Goal: Task Accomplishment & Management: Use online tool/utility

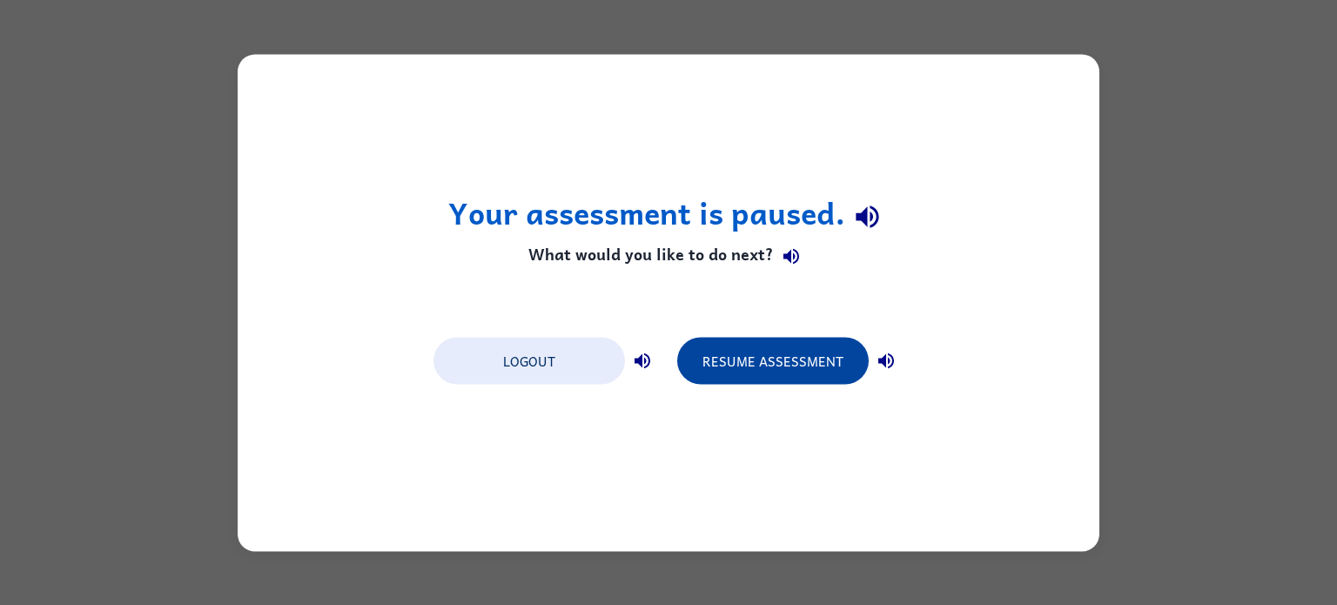
click at [808, 355] on button "Resume Assessment" at bounding box center [772, 360] width 191 height 47
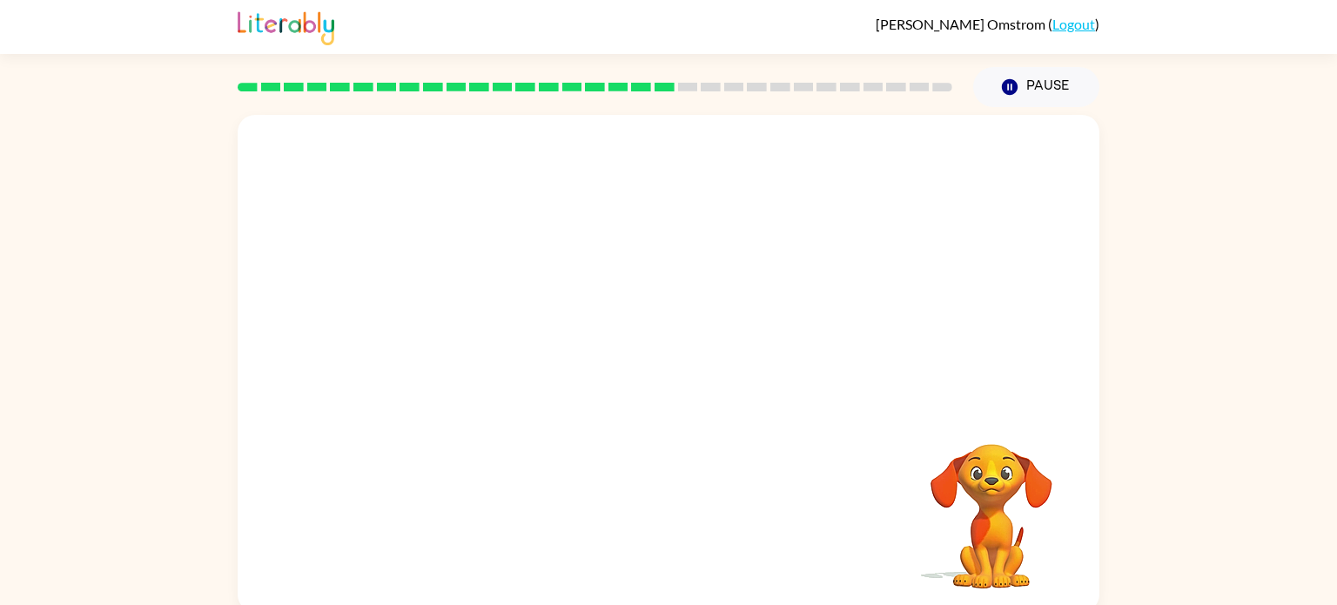
click at [459, 330] on video "Your browser must support playing .mp4 files to use Literably. Please try using…" at bounding box center [669, 261] width 862 height 292
click at [454, 316] on video "Your browser must support playing .mp4 files to use Literably. Please try using…" at bounding box center [669, 261] width 862 height 292
click at [494, 370] on video "Your browser must support playing .mp4 files to use Literably. Please try using…" at bounding box center [669, 261] width 862 height 292
click at [474, 336] on video "Your browser must support playing .mp4 files to use Literably. Please try using…" at bounding box center [669, 261] width 862 height 292
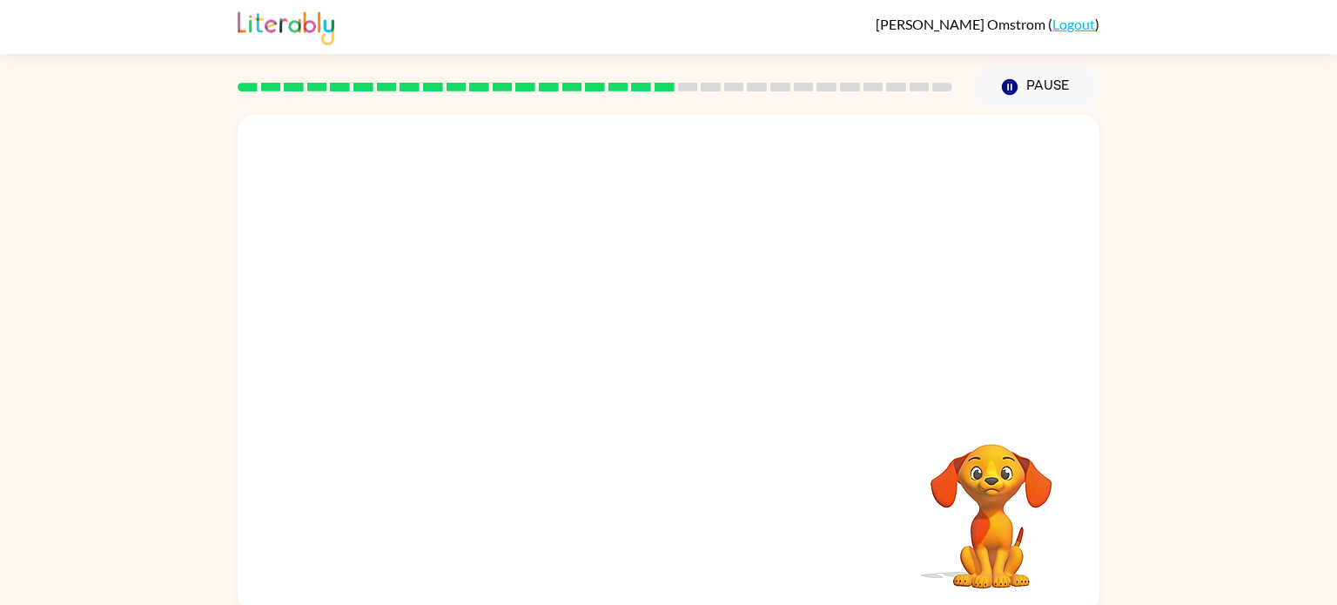
click at [474, 336] on video "Your browser must support playing .mp4 files to use Literably. Please try using…" at bounding box center [669, 261] width 862 height 292
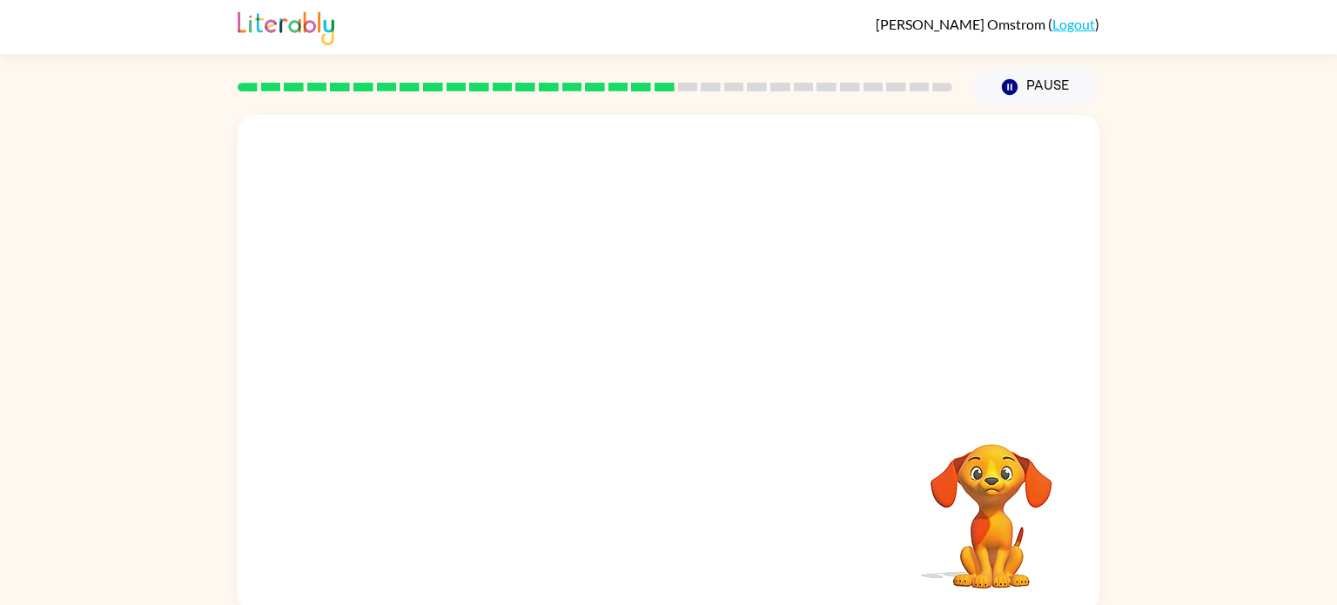
click at [474, 336] on video "Your browser must support playing .mp4 files to use Literably. Please try using…" at bounding box center [669, 261] width 862 height 292
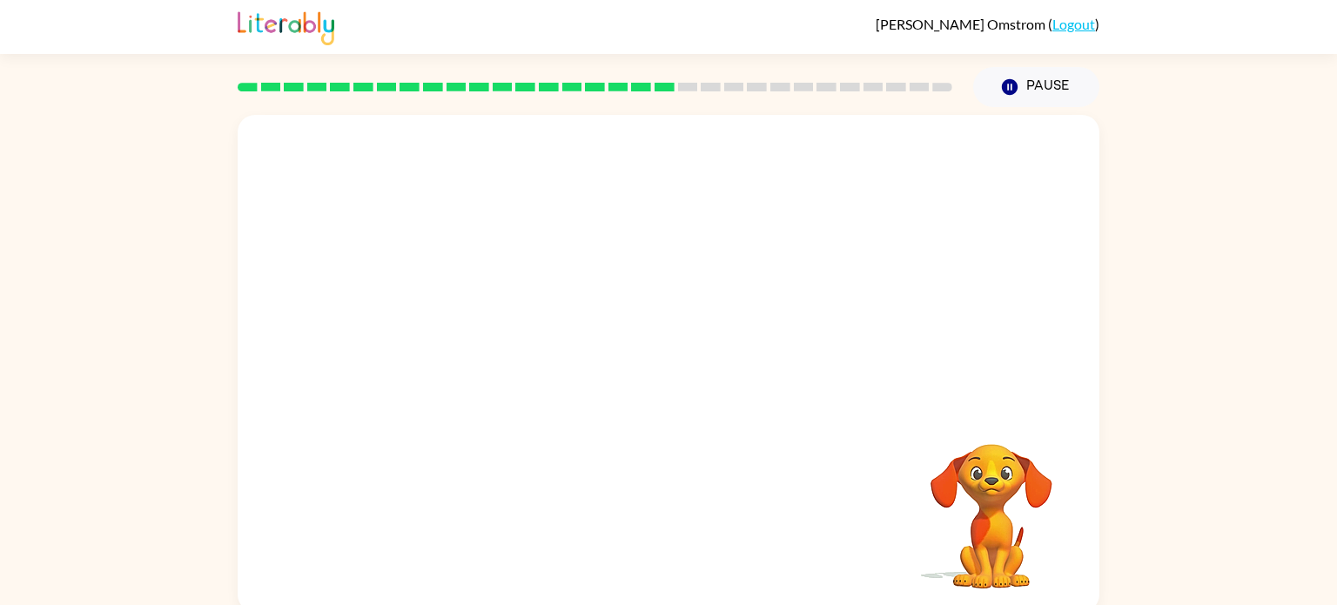
click at [475, 322] on video "Your browser must support playing .mp4 files to use Literably. Please try using…" at bounding box center [669, 261] width 862 height 292
click at [648, 379] on button "button" at bounding box center [668, 372] width 111 height 64
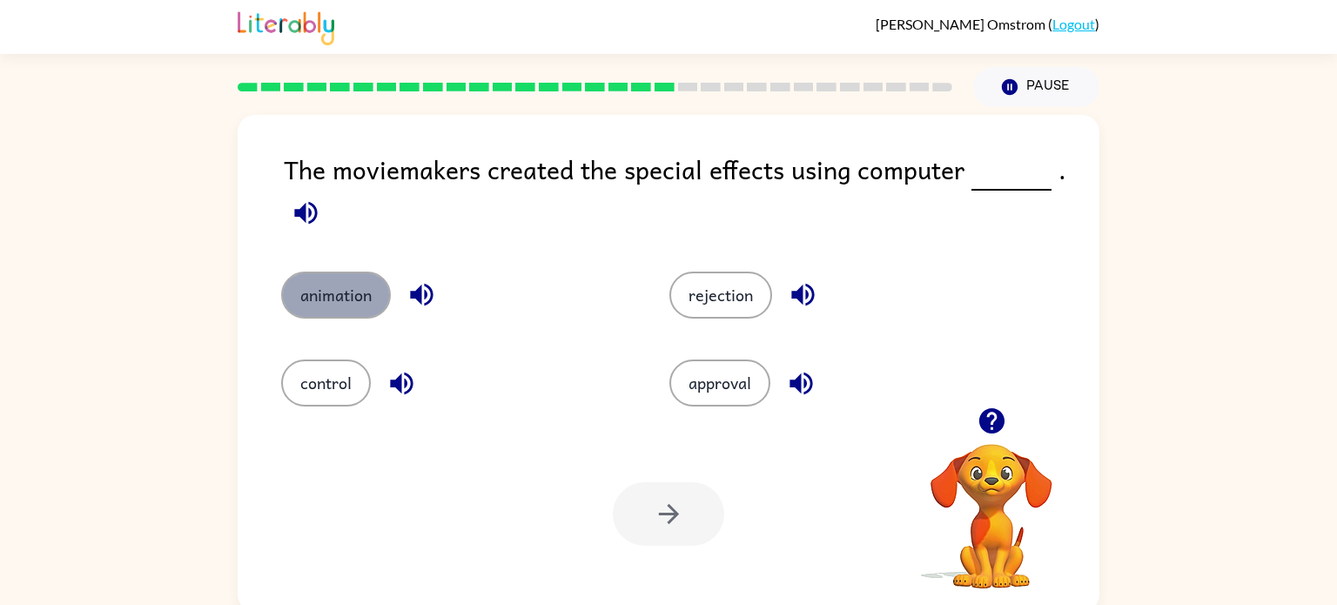
click at [371, 292] on button "animation" at bounding box center [336, 295] width 110 height 47
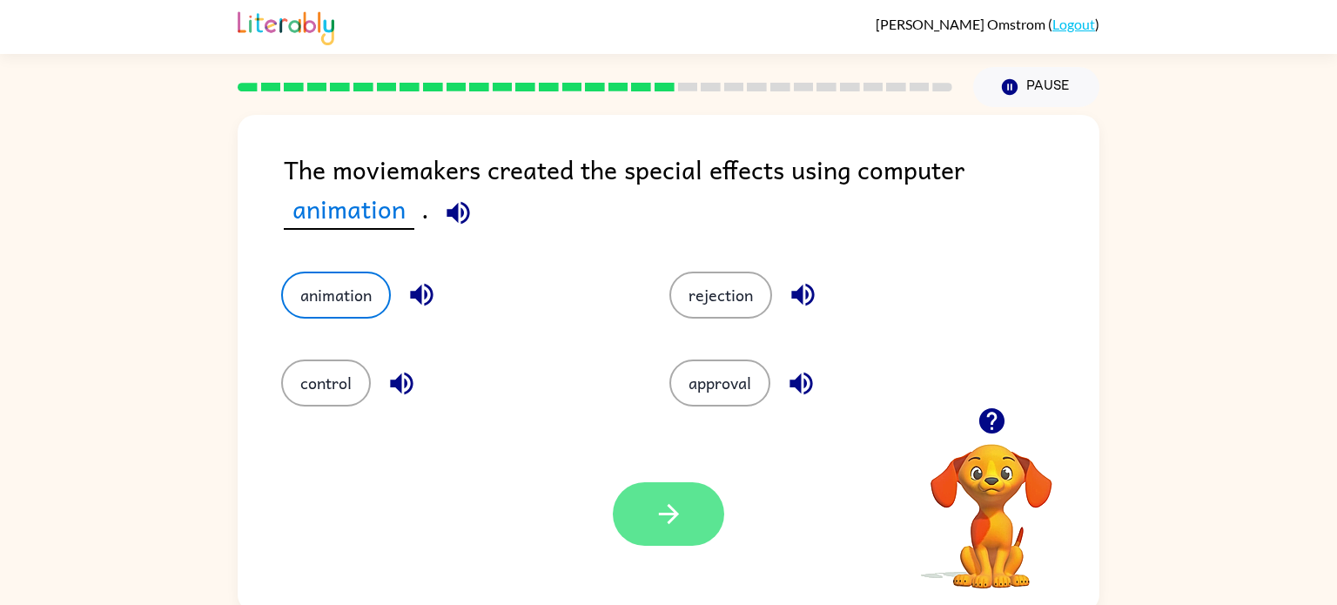
click at [637, 528] on button "button" at bounding box center [668, 514] width 111 height 64
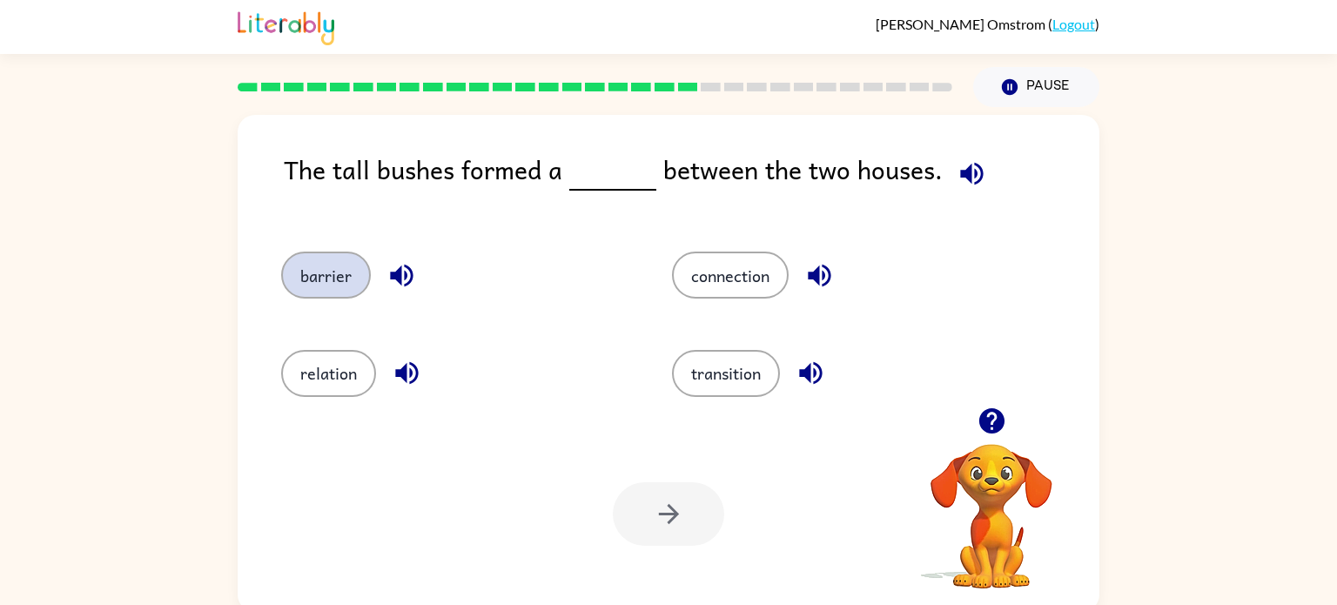
click at [310, 259] on button "barrier" at bounding box center [326, 275] width 90 height 47
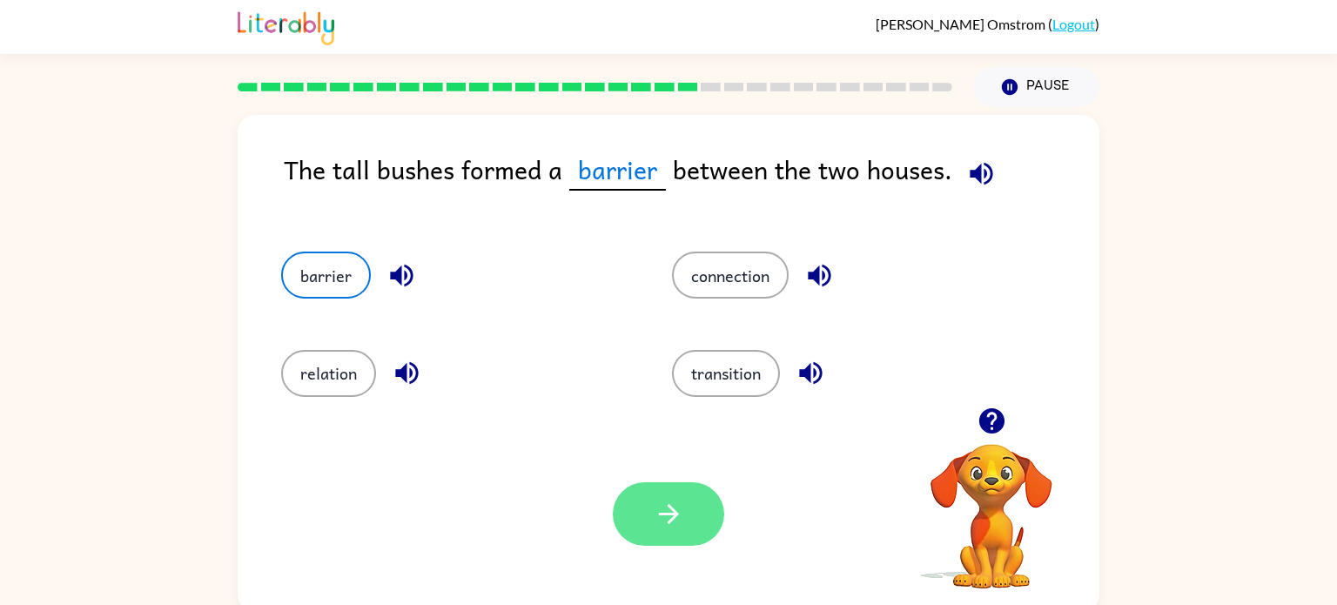
click at [638, 495] on button "button" at bounding box center [668, 514] width 111 height 64
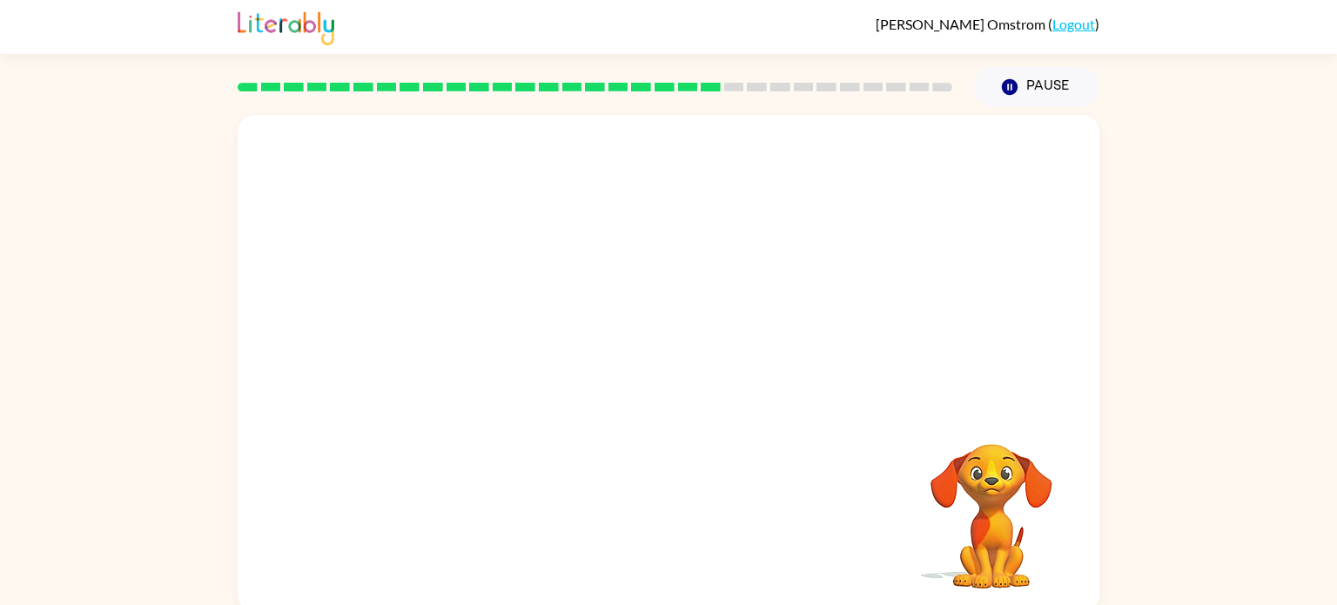
click at [810, 343] on div at bounding box center [669, 261] width 862 height 292
click at [534, 356] on video "Your browser must support playing .mp4 files to use Literably. Please try using…" at bounding box center [669, 261] width 862 height 292
click at [735, 455] on div at bounding box center [669, 363] width 862 height 497
click at [689, 370] on button "button" at bounding box center [668, 372] width 111 height 64
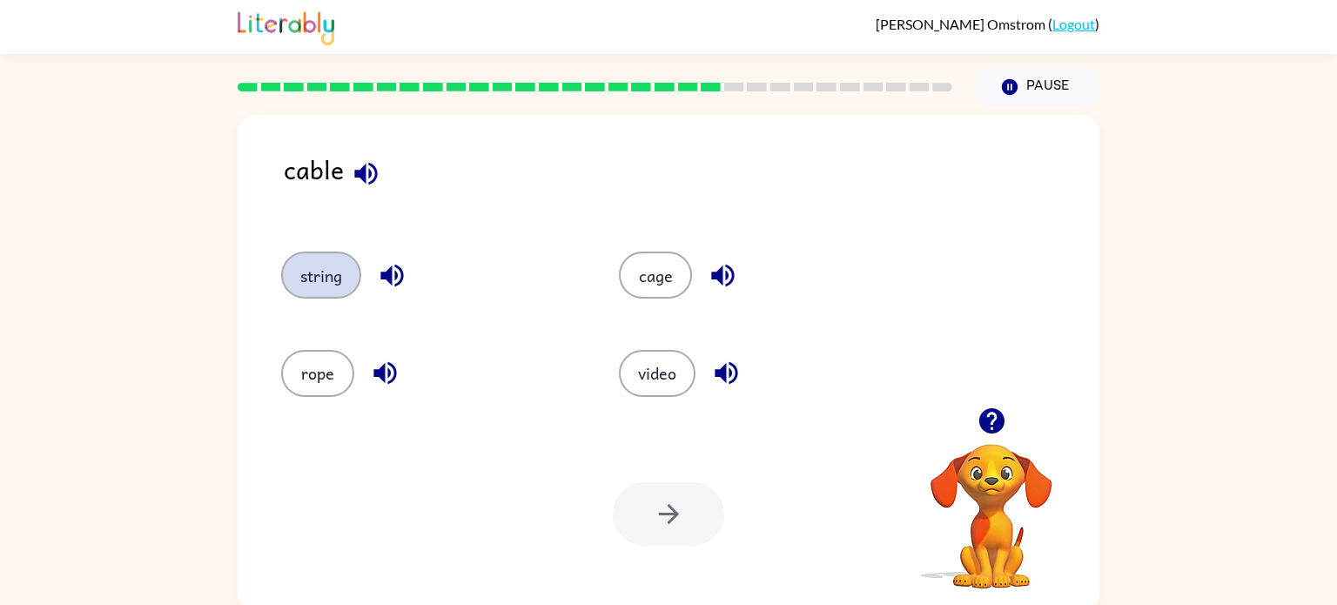
click at [310, 283] on button "string" at bounding box center [321, 275] width 80 height 47
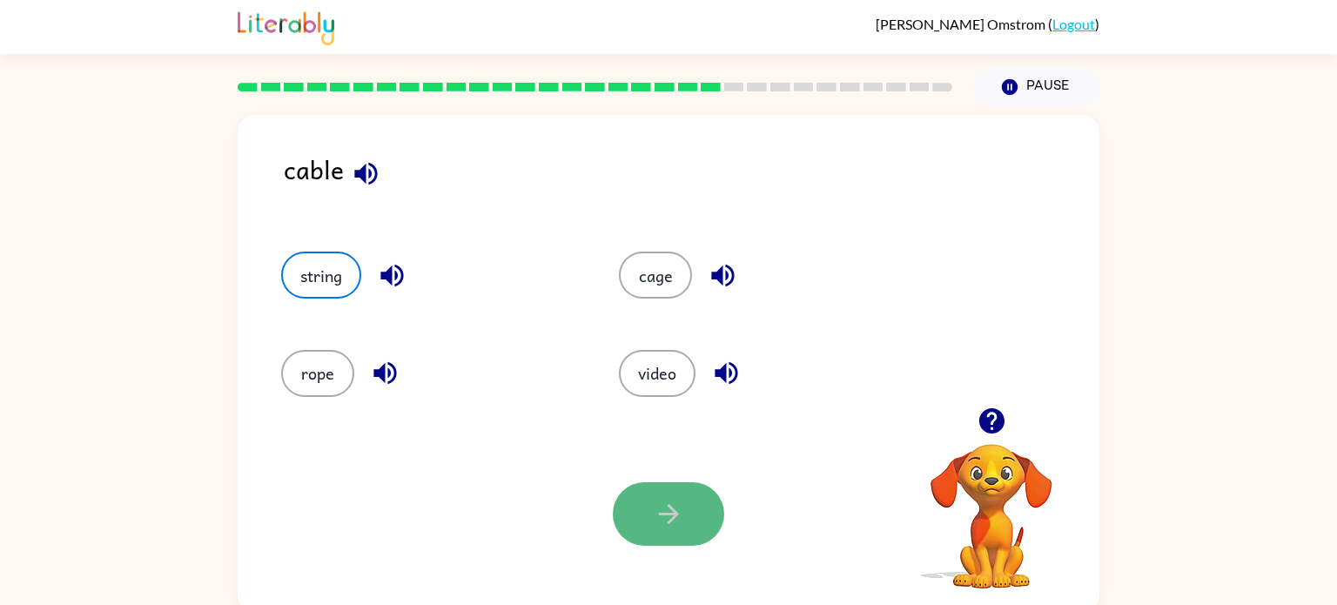
click at [665, 525] on icon "button" at bounding box center [669, 514] width 30 height 30
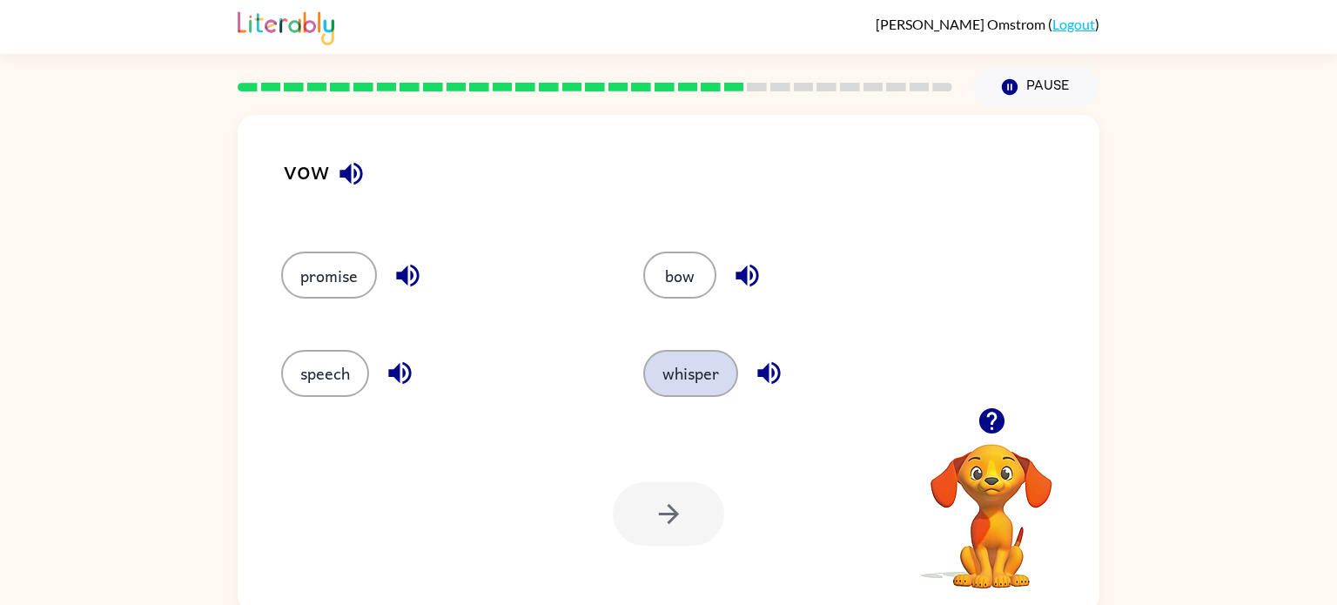
click at [693, 379] on button "whisper" at bounding box center [690, 373] width 95 height 47
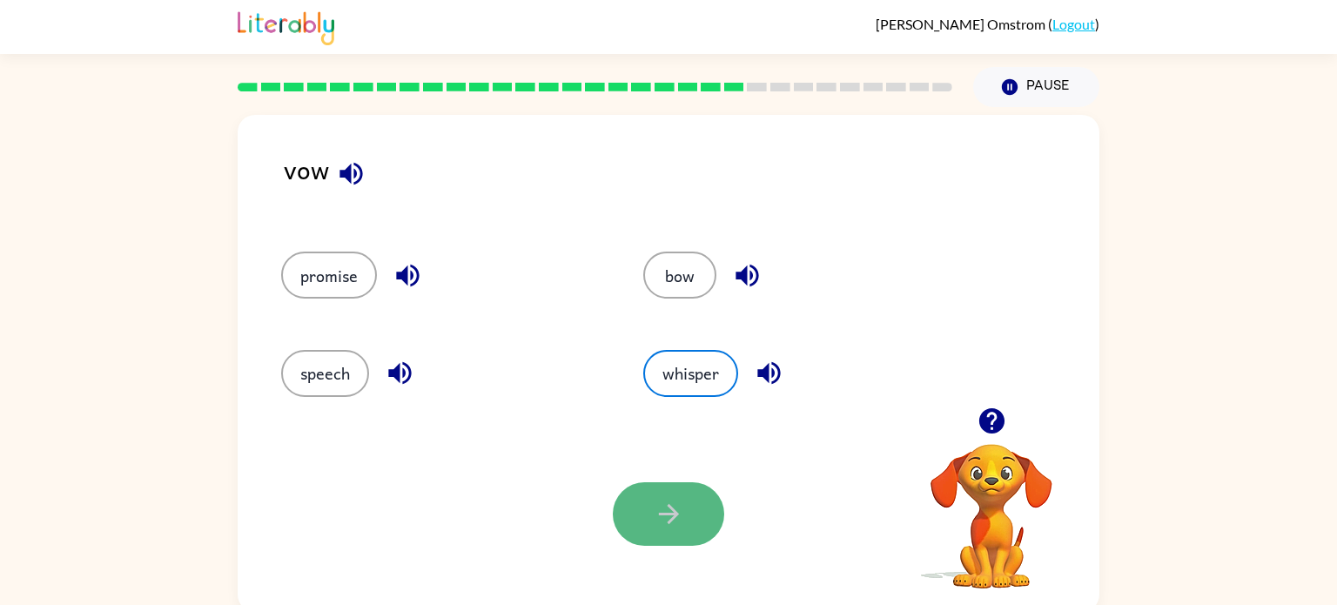
click at [678, 511] on icon "button" at bounding box center [669, 514] width 30 height 30
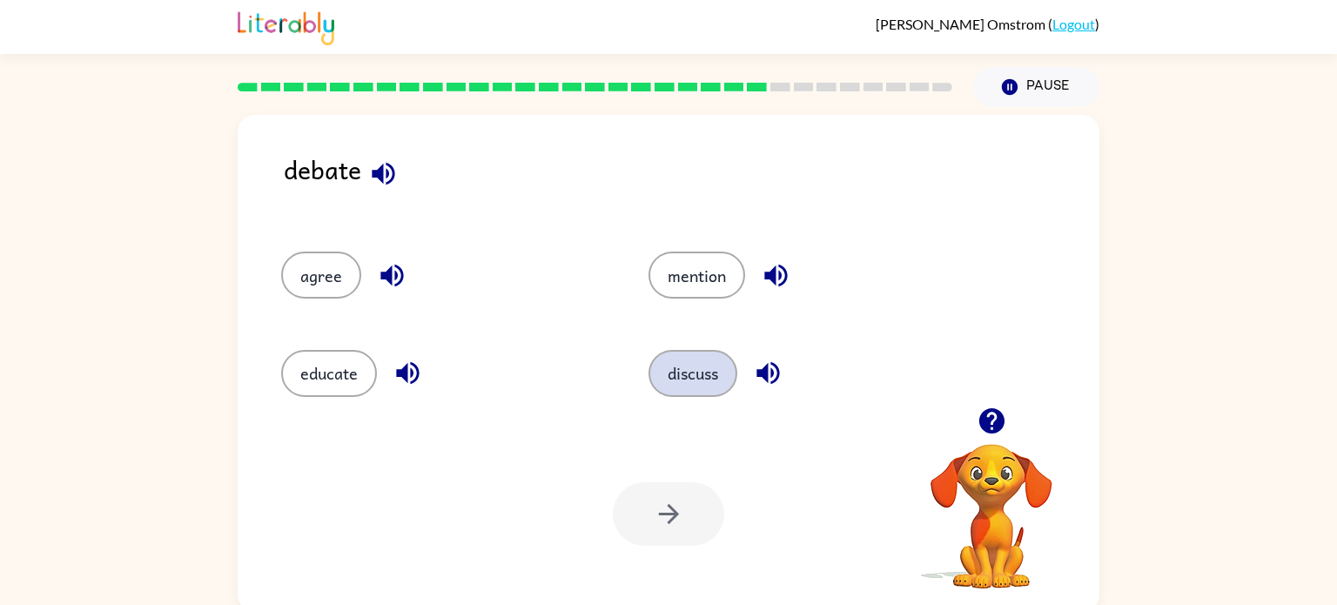
click at [712, 358] on button "discuss" at bounding box center [692, 373] width 89 height 47
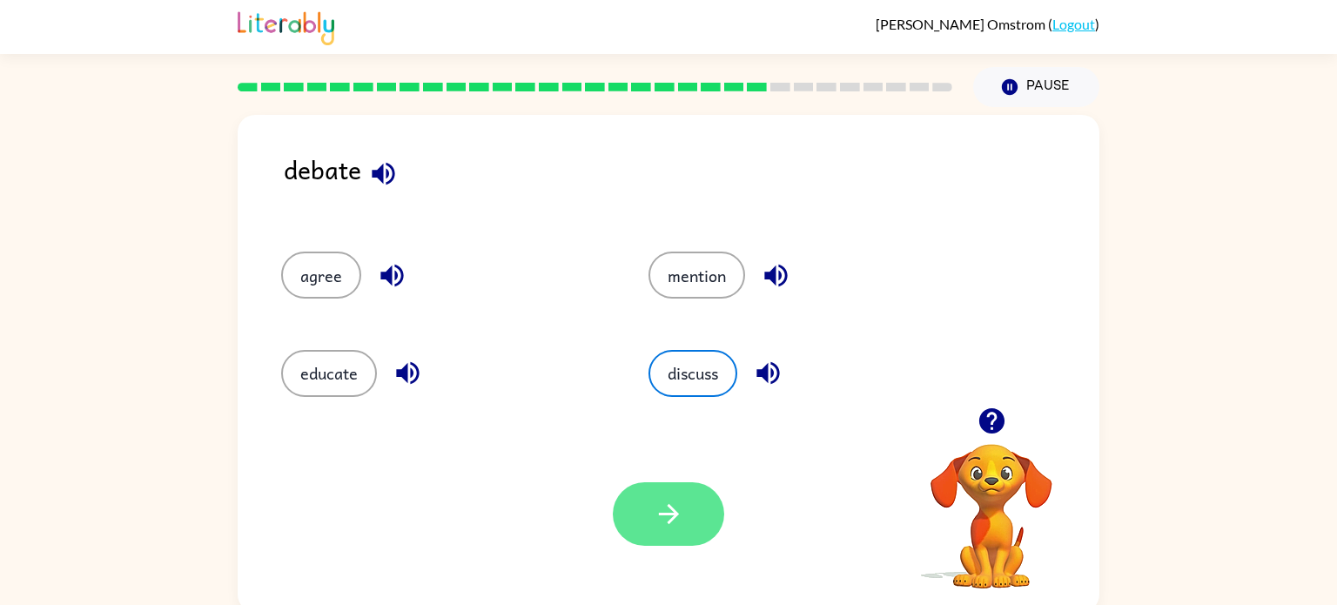
click at [687, 496] on button "button" at bounding box center [668, 514] width 111 height 64
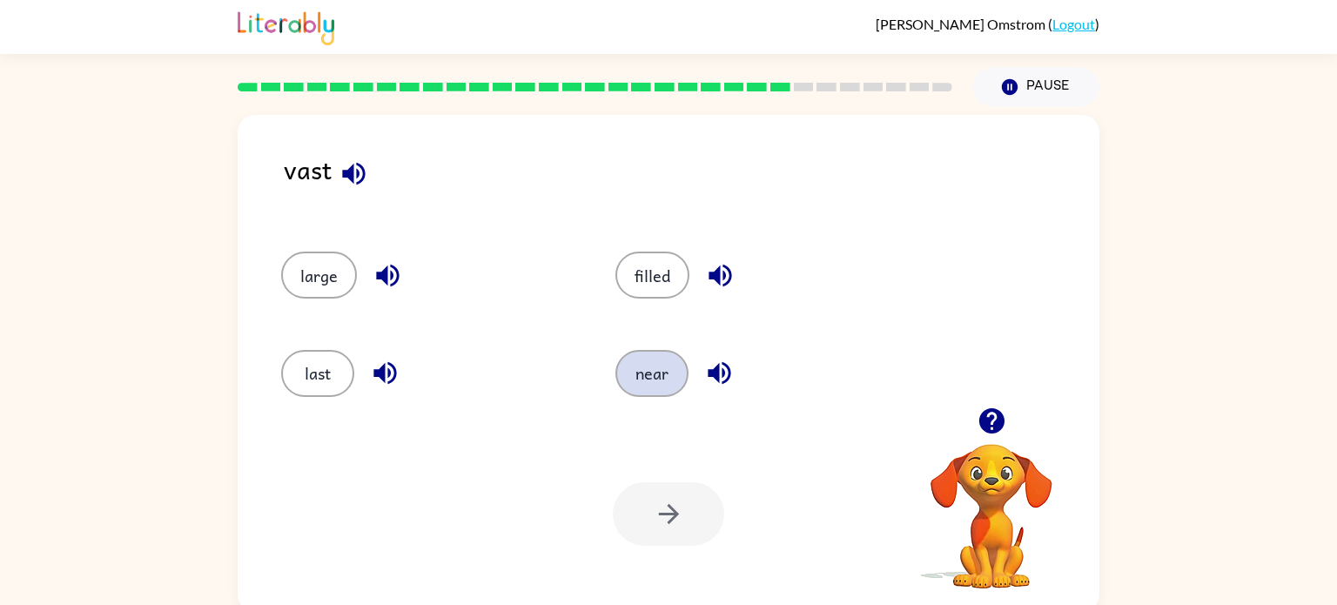
click at [644, 375] on button "near" at bounding box center [651, 373] width 73 height 47
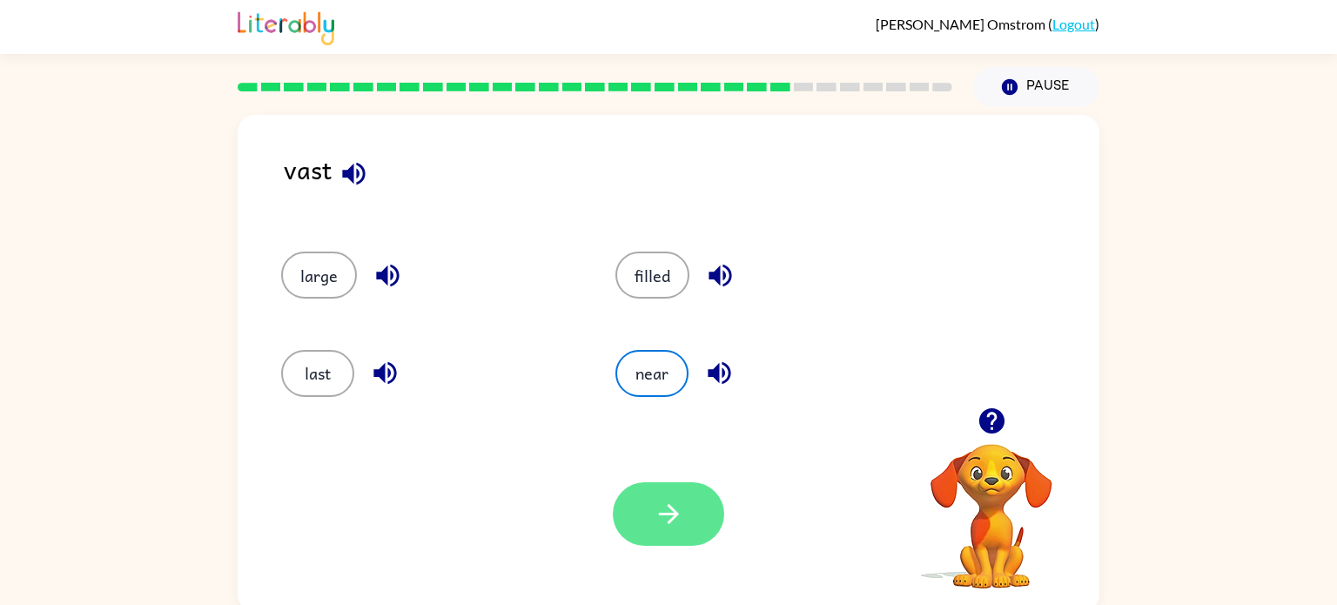
click at [680, 528] on icon "button" at bounding box center [669, 514] width 30 height 30
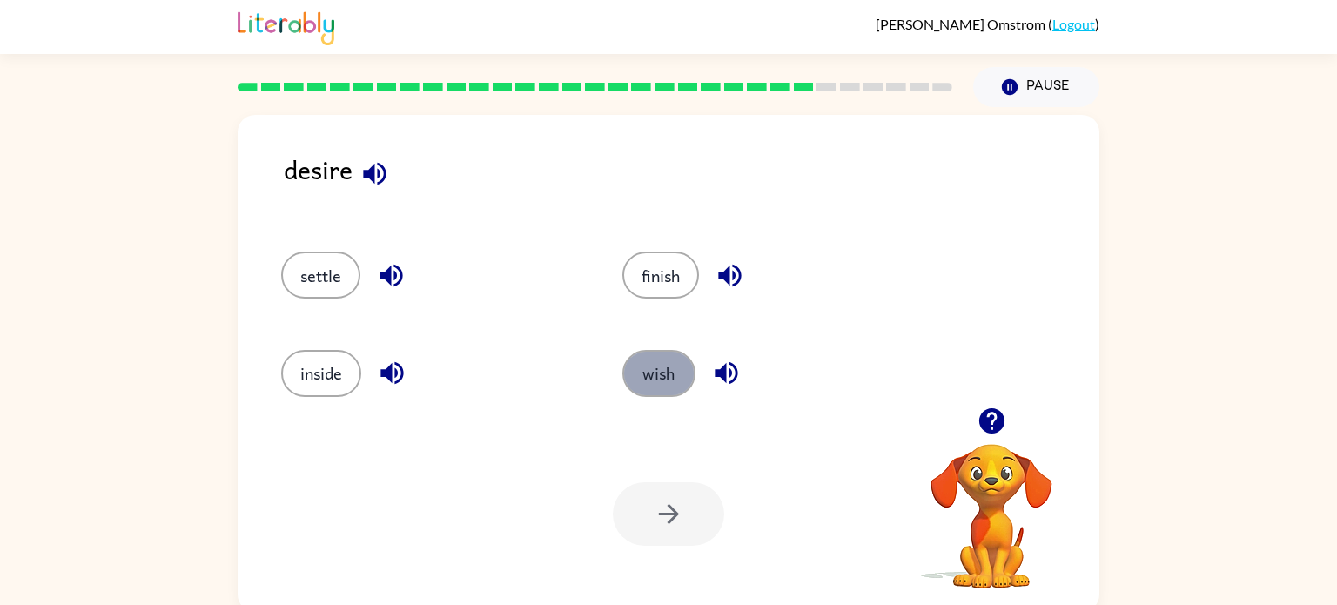
click at [638, 357] on button "wish" at bounding box center [658, 373] width 73 height 47
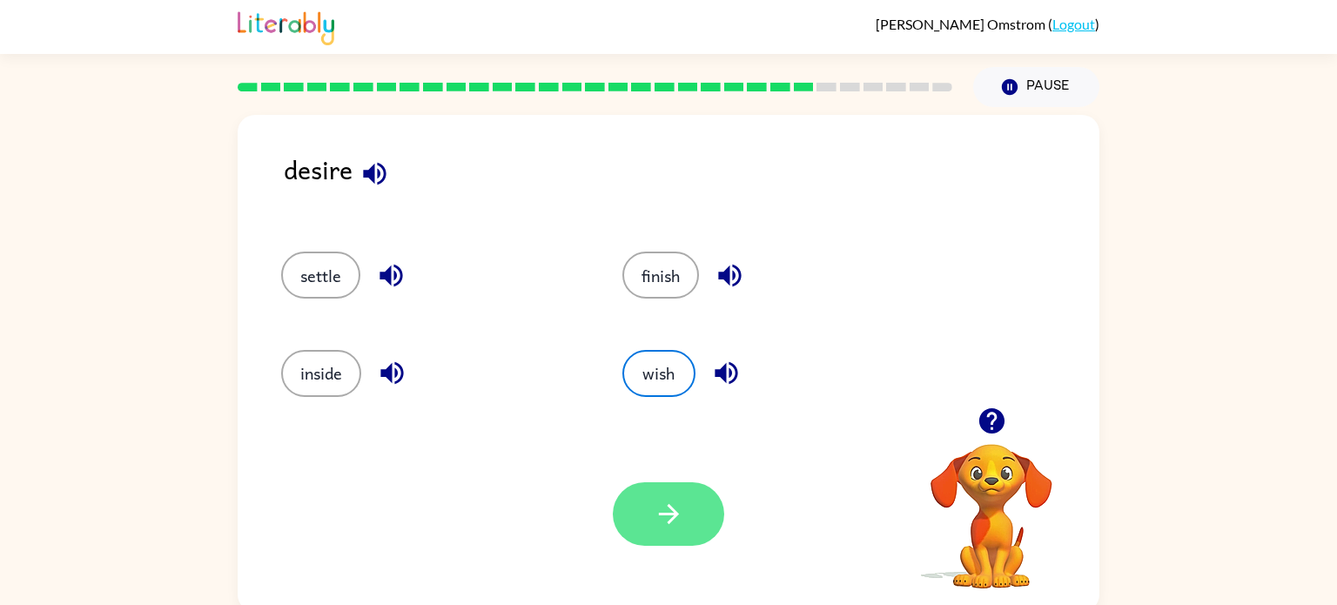
click at [651, 494] on button "button" at bounding box center [668, 514] width 111 height 64
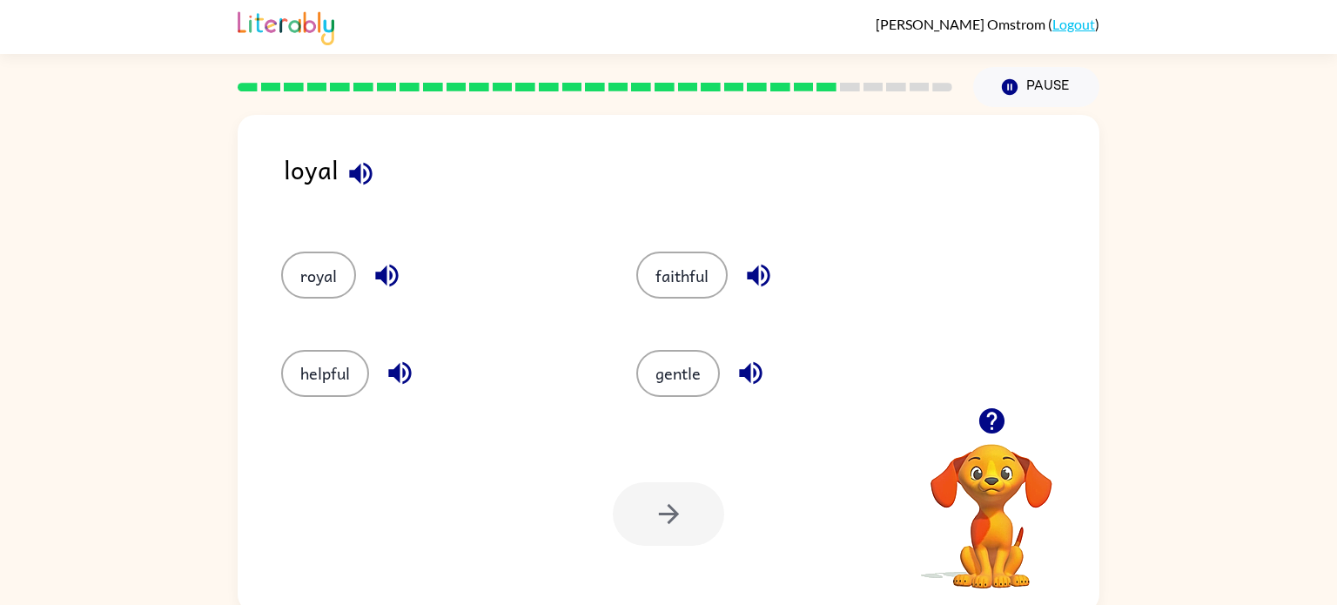
click at [310, 244] on div "royal" at bounding box center [425, 266] width 355 height 97
click at [315, 265] on button "royal" at bounding box center [318, 275] width 75 height 47
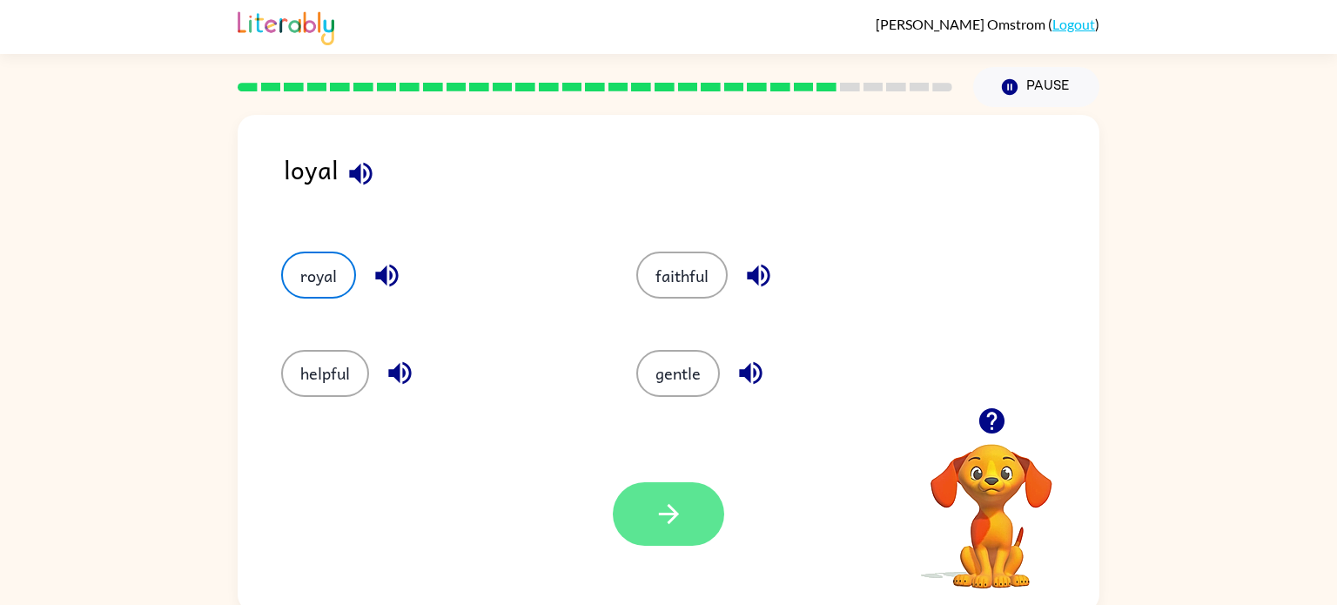
click at [642, 512] on button "button" at bounding box center [668, 514] width 111 height 64
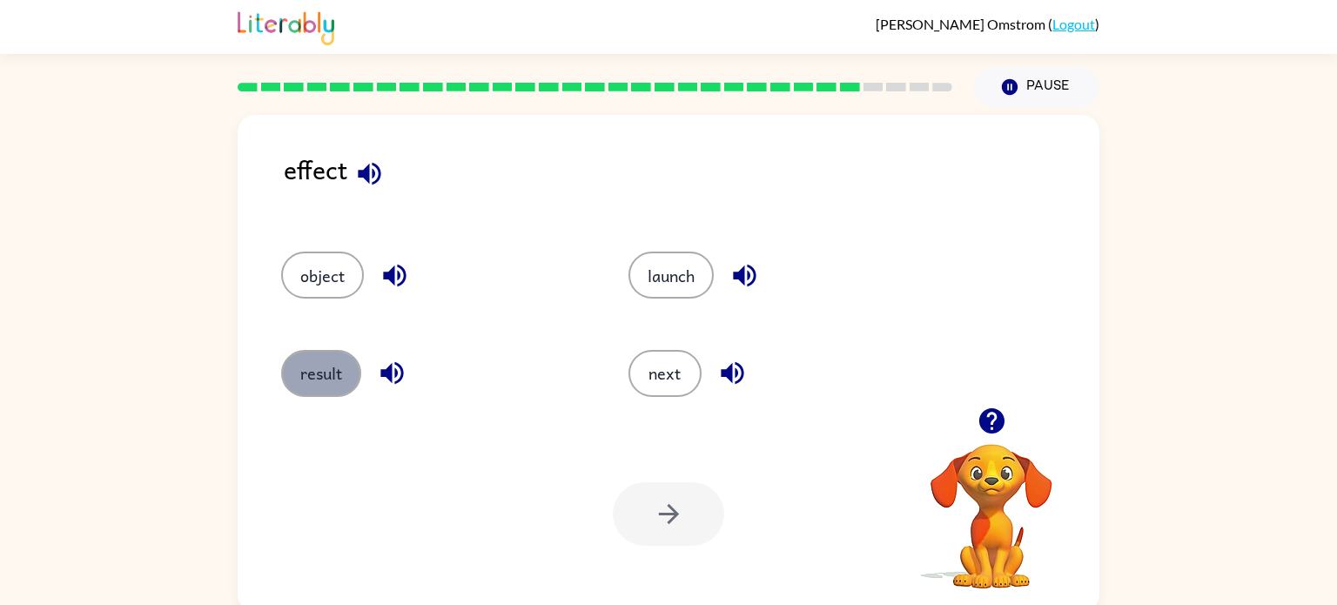
click at [320, 373] on button "result" at bounding box center [321, 373] width 80 height 47
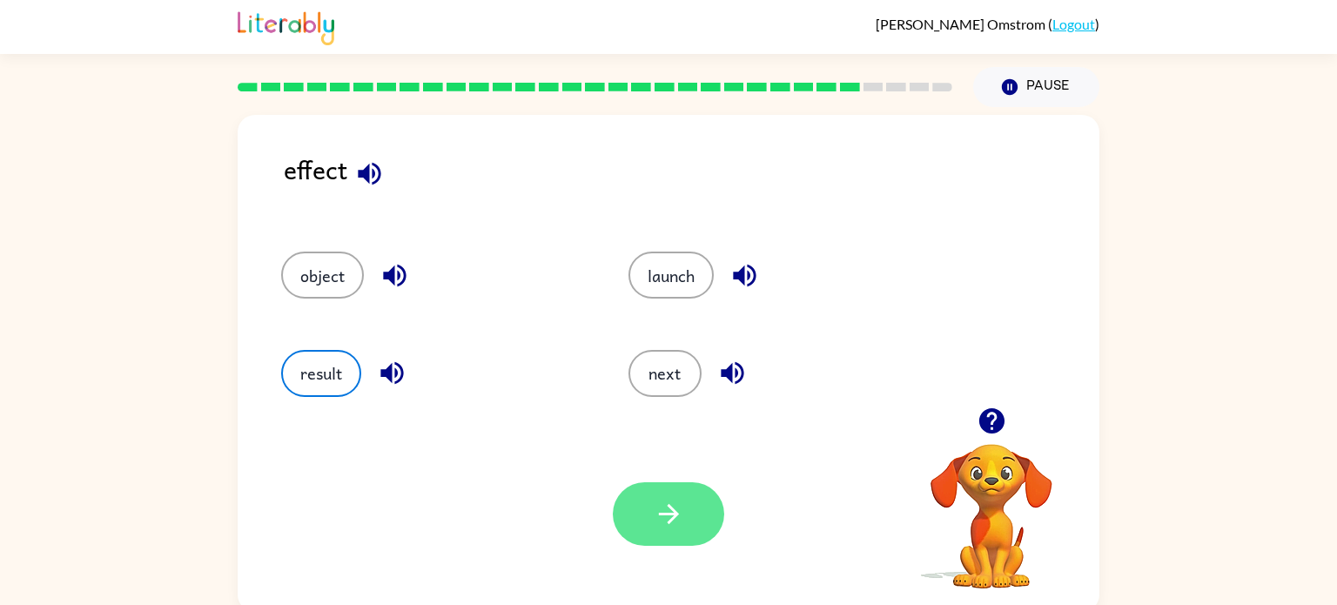
click at [650, 523] on button "button" at bounding box center [668, 514] width 111 height 64
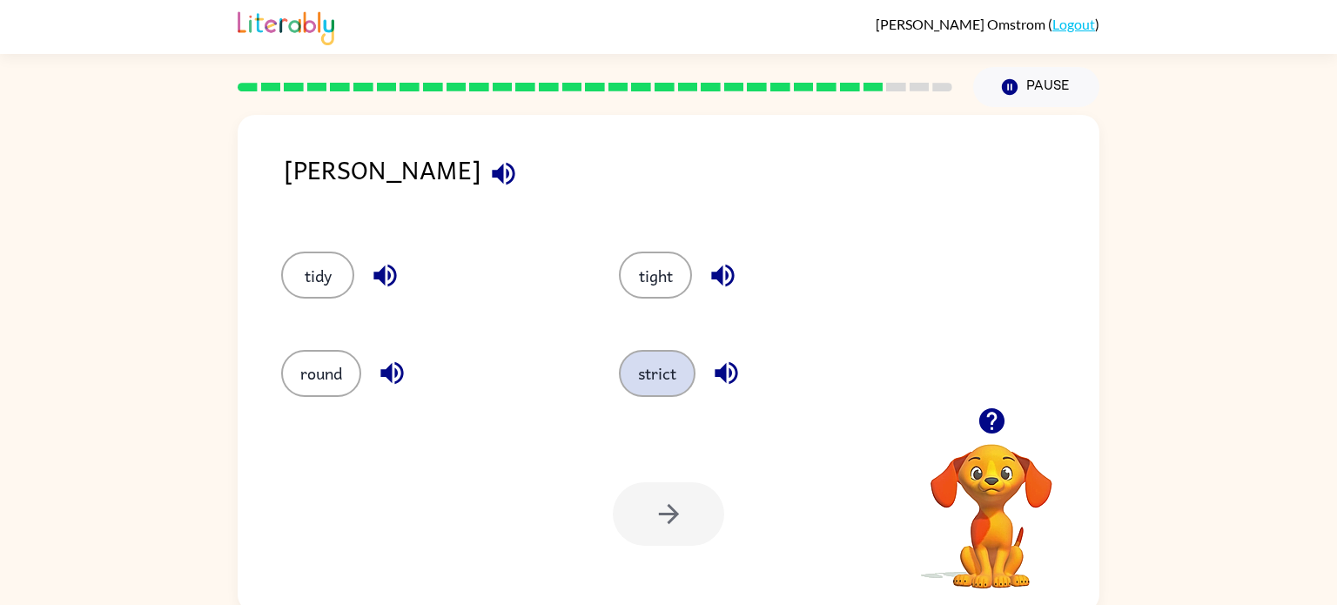
click at [635, 370] on button "strict" at bounding box center [657, 373] width 77 height 47
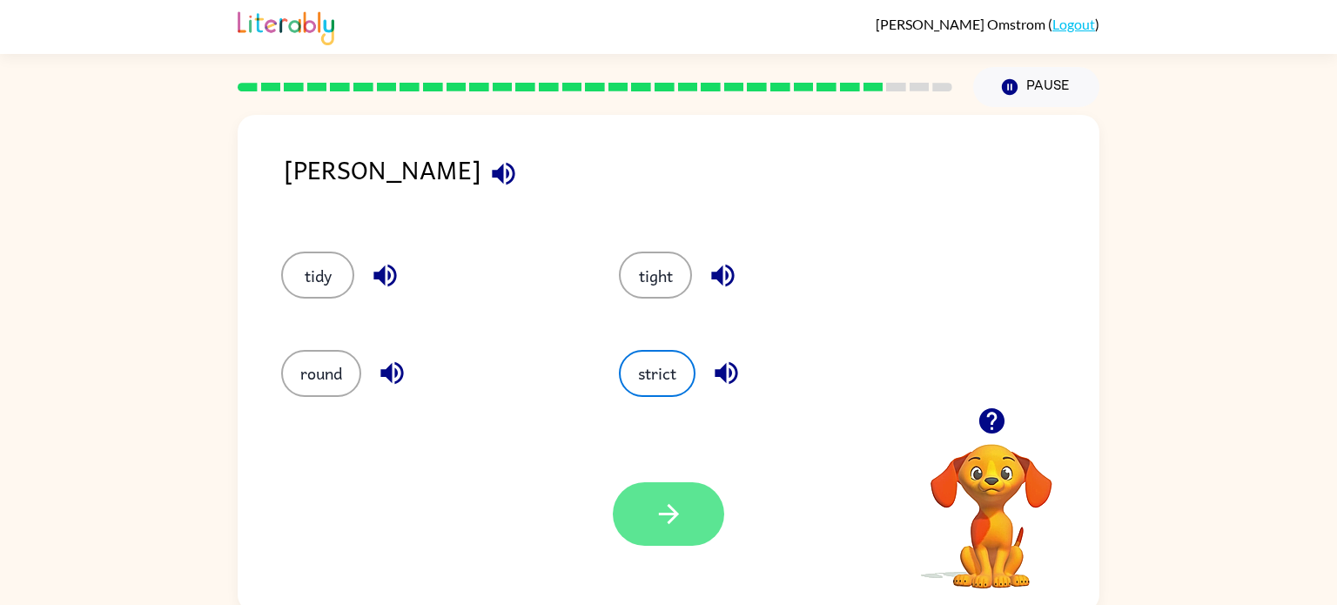
click at [677, 522] on icon "button" at bounding box center [669, 514] width 30 height 30
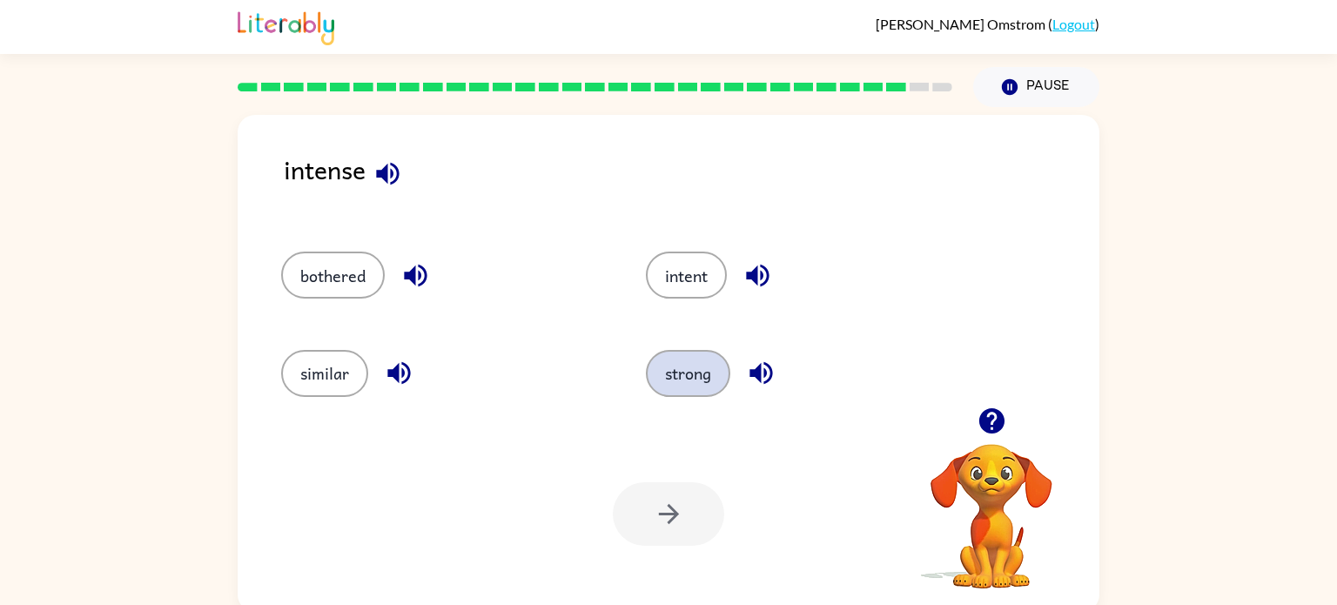
click at [685, 360] on button "strong" at bounding box center [688, 373] width 84 height 47
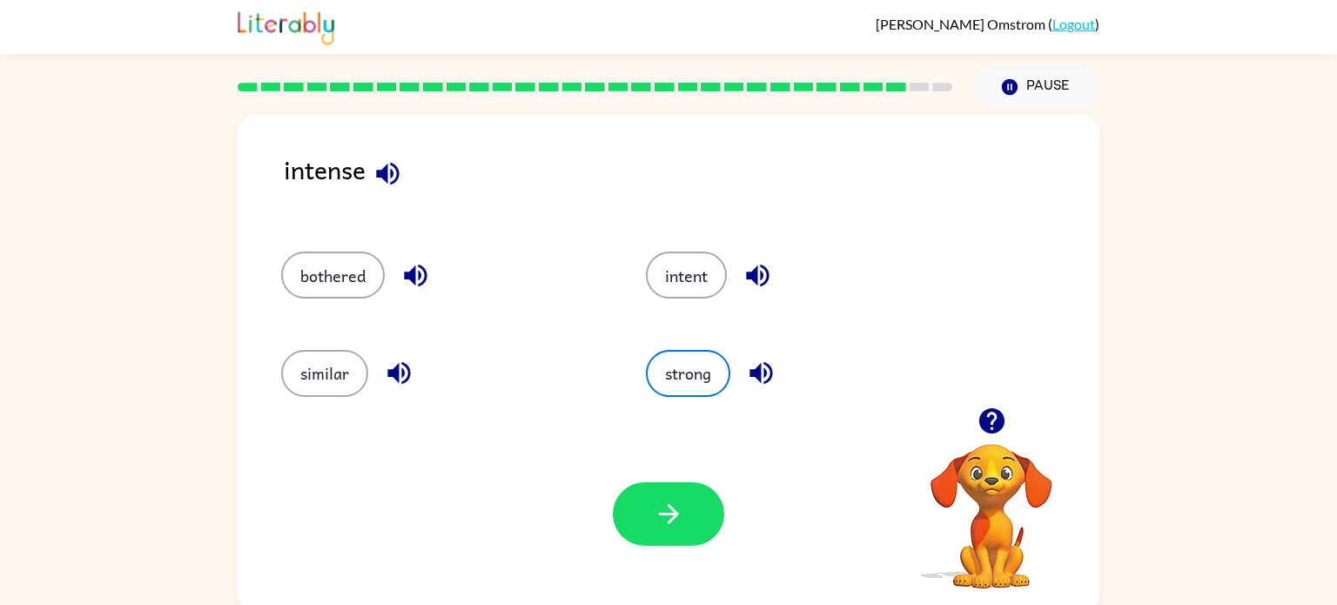
click at [644, 479] on div "Your browser must support playing .mp4 files to use Literably. Please try using…" at bounding box center [669, 514] width 862 height 196
click at [640, 488] on button "button" at bounding box center [668, 514] width 111 height 64
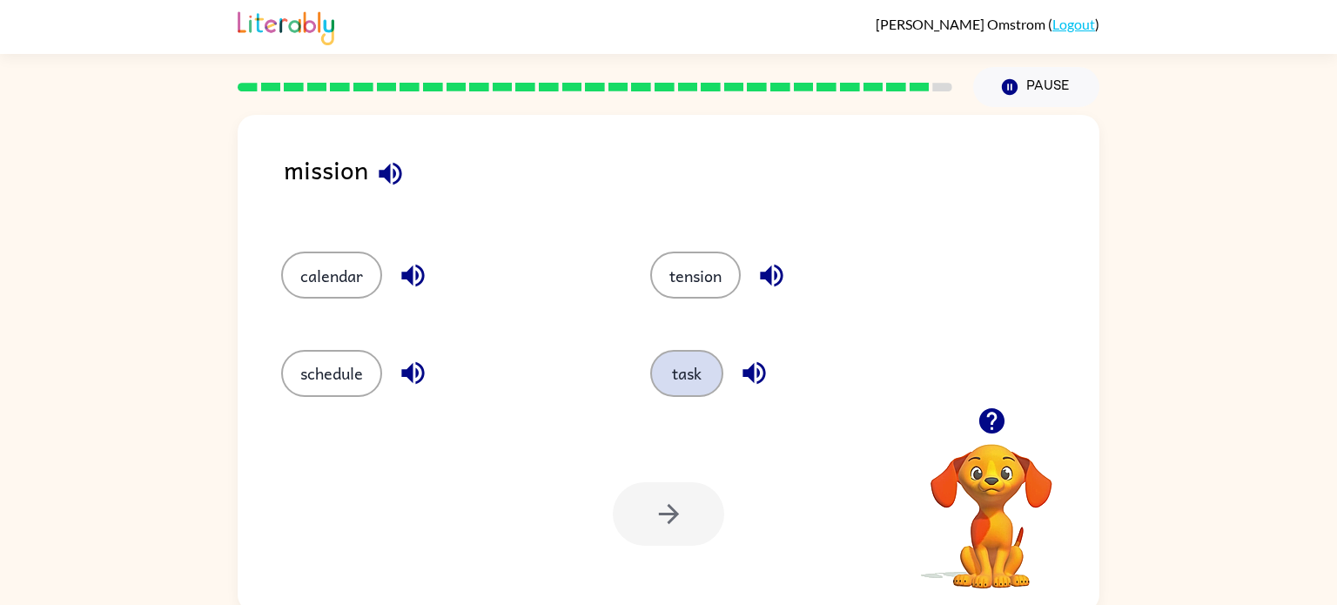
click at [672, 364] on button "task" at bounding box center [686, 373] width 73 height 47
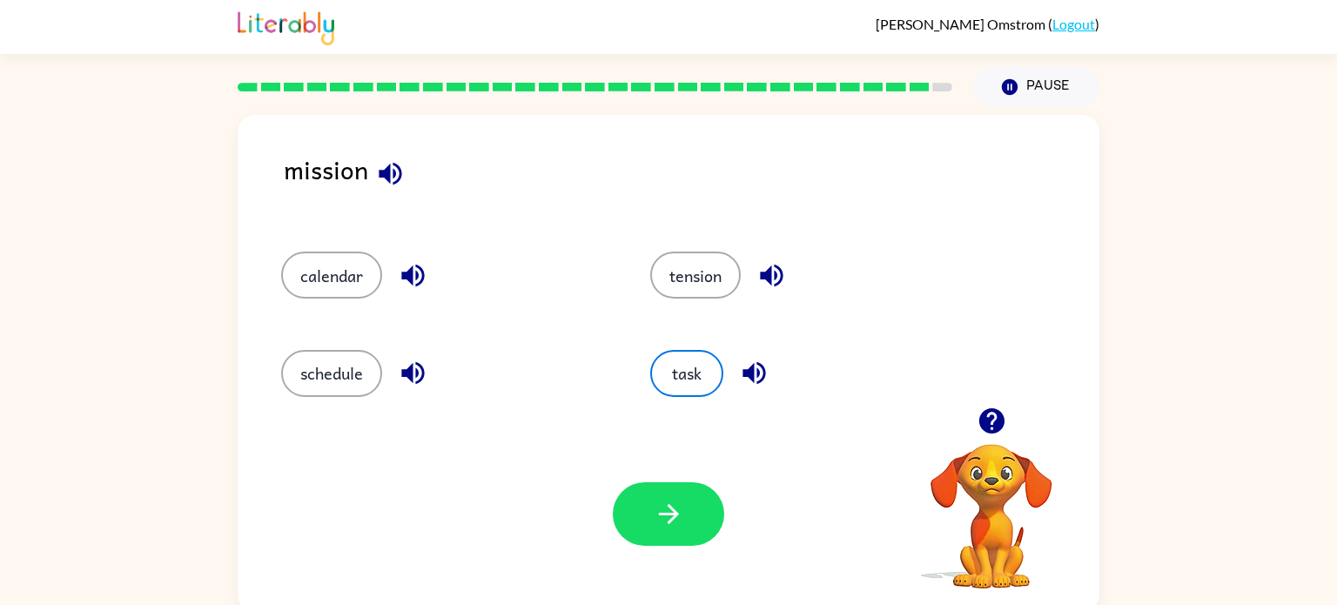
click at [635, 548] on div "Your browser must support playing .mp4 files to use Literably. Please try using…" at bounding box center [669, 514] width 862 height 196
click at [635, 519] on button "button" at bounding box center [668, 514] width 111 height 64
